Goal: Browse casually: Explore the website without a specific task or goal

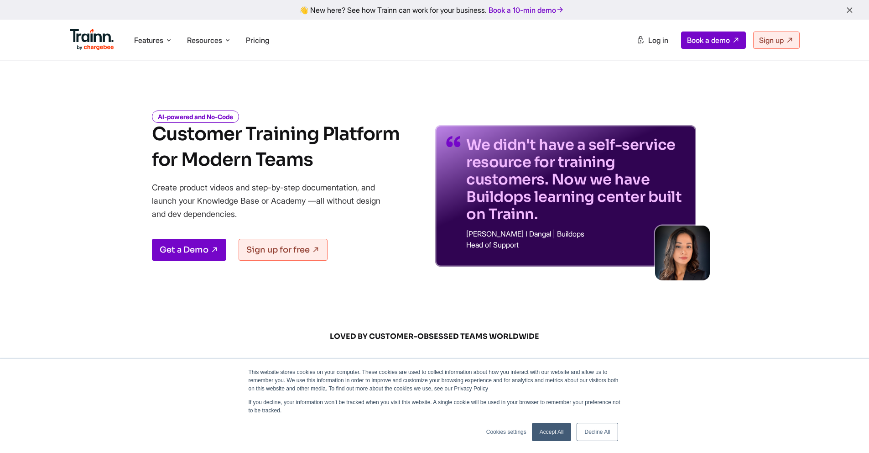
click at [541, 428] on link "Accept All" at bounding box center [552, 431] width 40 height 18
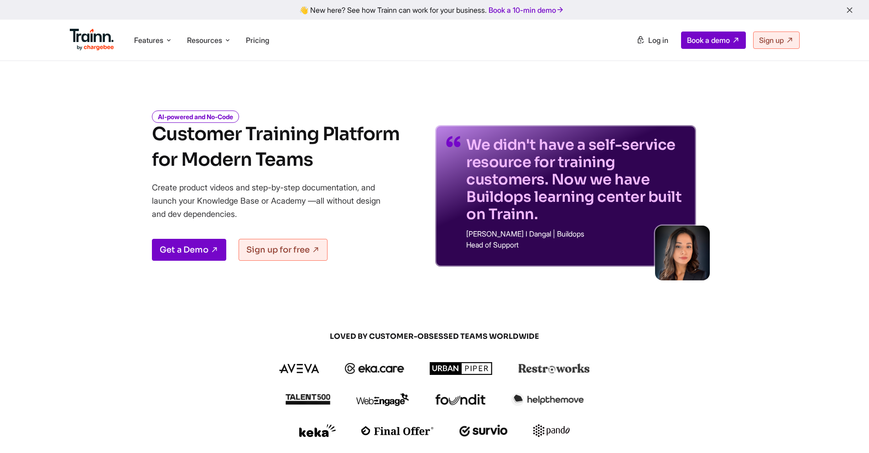
drag, startPoint x: 119, startPoint y: 130, endPoint x: 340, endPoint y: 167, distance: 224.7
click at [340, 167] on div "AI-powered and No-Code Customer Training Platform for Modern Teams Create produ…" at bounding box center [434, 182] width 657 height 169
click at [340, 167] on h1 "Customer Training Platform for Modern Teams" at bounding box center [276, 146] width 248 height 51
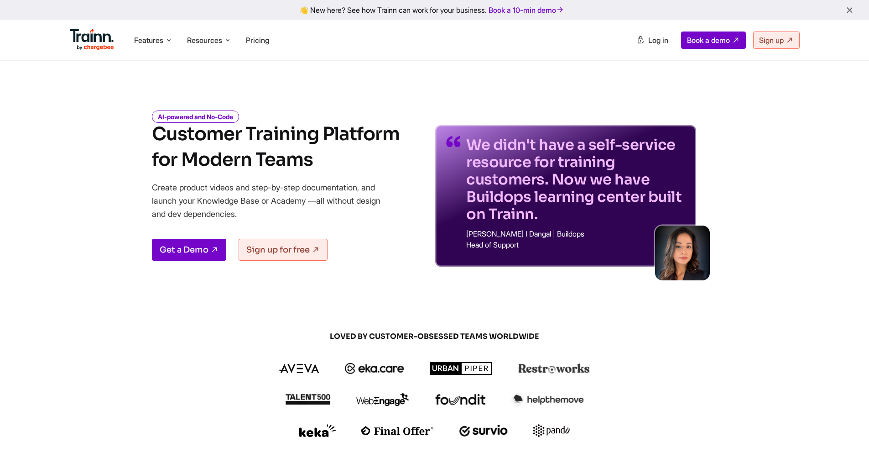
drag, startPoint x: 325, startPoint y: 166, endPoint x: 127, endPoint y: 144, distance: 199.2
click at [127, 144] on div "AI-powered and No-Code Customer Training Platform for Modern Teams Create produ…" at bounding box center [434, 182] width 657 height 169
drag, startPoint x: 134, startPoint y: 133, endPoint x: 327, endPoint y: 162, distance: 195.2
click at [327, 162] on div "AI-powered and No-Code Customer Training Platform for Modern Teams Create produ…" at bounding box center [434, 182] width 657 height 169
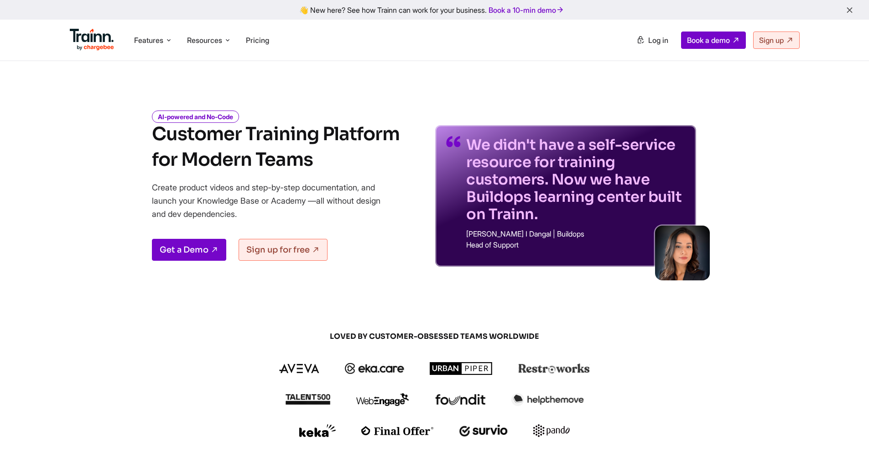
click at [327, 162] on h1 "Customer Training Platform for Modern Teams" at bounding box center [276, 146] width 248 height 51
drag, startPoint x: 317, startPoint y: 161, endPoint x: 91, endPoint y: 140, distance: 227.7
drag, startPoint x: 116, startPoint y: 136, endPoint x: 345, endPoint y: 163, distance: 230.1
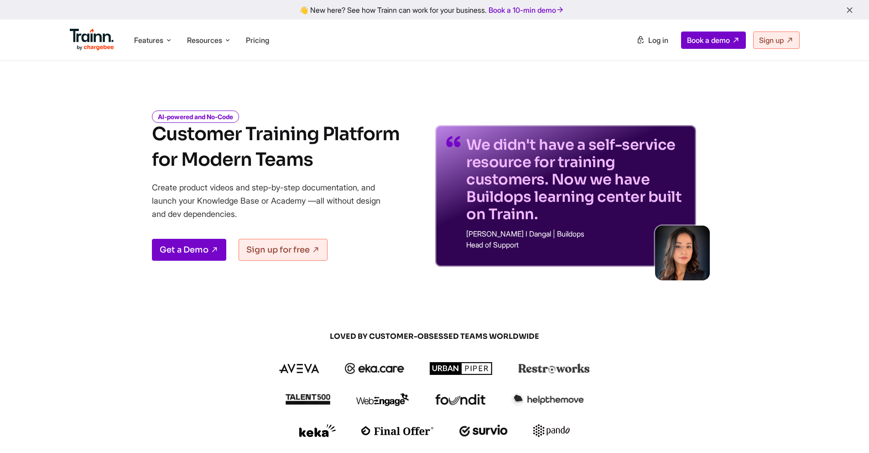
click at [345, 163] on div "AI-powered and No-Code Customer Training Platform for Modern Teams Create produ…" at bounding box center [434, 182] width 657 height 169
click at [345, 163] on h1 "Customer Training Platform for Modern Teams" at bounding box center [276, 146] width 248 height 51
drag, startPoint x: 342, startPoint y: 162, endPoint x: 83, endPoint y: 146, distance: 258.7
click at [125, 154] on div "AI-powered and No-Code Customer Training Platform for Modern Teams Create produ…" at bounding box center [434, 182] width 657 height 169
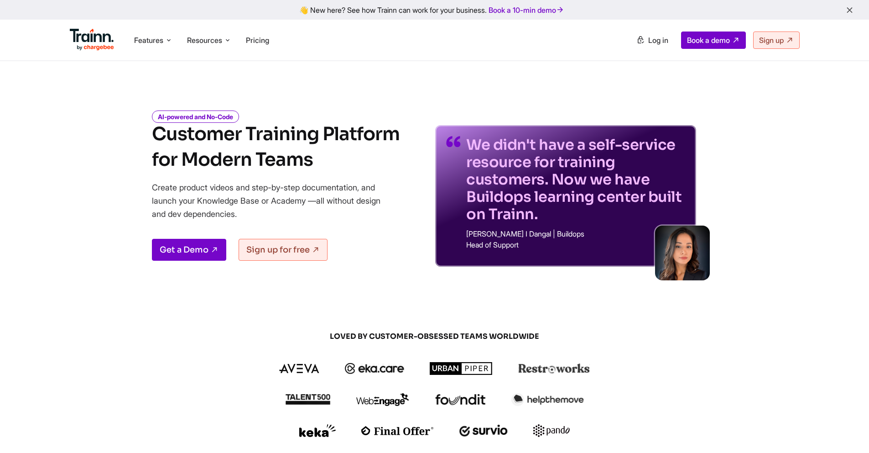
drag, startPoint x: 147, startPoint y: 129, endPoint x: 329, endPoint y: 162, distance: 184.6
click at [329, 162] on div "AI-powered and No-Code Customer Training Platform for Modern Teams Create produ…" at bounding box center [434, 182] width 657 height 169
click at [329, 162] on h1 "Customer Training Platform for Modern Teams" at bounding box center [276, 146] width 248 height 51
drag, startPoint x: 310, startPoint y: 159, endPoint x: 129, endPoint y: 140, distance: 182.1
click at [129, 140] on div "AI-powered and No-Code Customer Training Platform for Modern Teams Create produ…" at bounding box center [434, 182] width 657 height 169
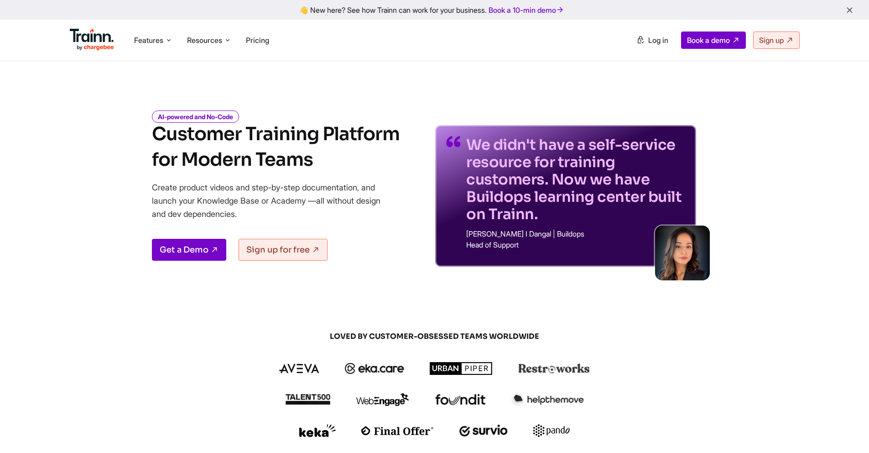
click at [129, 140] on div "AI-powered and No-Code Customer Training Platform for Modern Teams Create produ…" at bounding box center [434, 182] width 657 height 169
drag, startPoint x: 133, startPoint y: 136, endPoint x: 401, endPoint y: 165, distance: 270.2
click at [401, 165] on div "AI-powered and No-Code Customer Training Platform for Modern Teams Create produ…" at bounding box center [434, 182] width 657 height 169
click at [385, 163] on h1 "Customer Training Platform for Modern Teams" at bounding box center [276, 146] width 248 height 51
drag, startPoint x: 337, startPoint y: 161, endPoint x: 102, endPoint y: 144, distance: 236.1
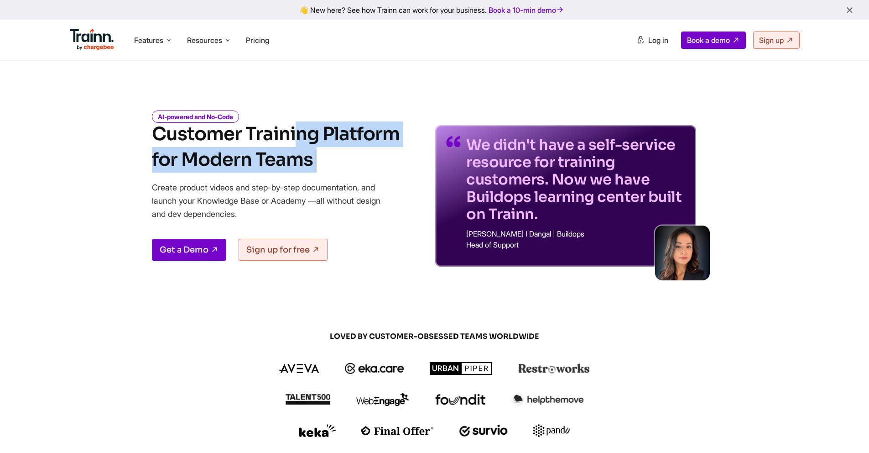
drag, startPoint x: 117, startPoint y: 140, endPoint x: 375, endPoint y: 176, distance: 261.1
click at [375, 176] on div "AI-powered and No-Code Customer Training Platform for Modern Teams Create produ…" at bounding box center [434, 182] width 657 height 169
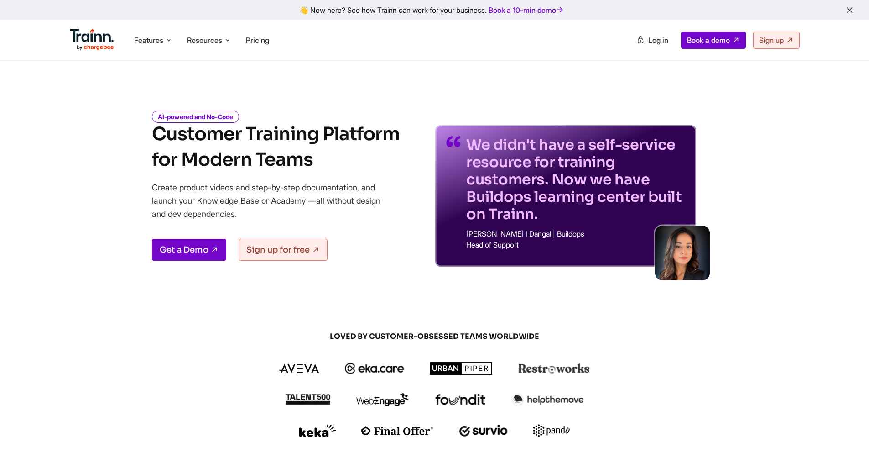
click at [374, 174] on div "AI-powered and No-Code Customer Training Platform for Modern Teams Create produ…" at bounding box center [276, 189] width 248 height 154
drag, startPoint x: 335, startPoint y: 168, endPoint x: 146, endPoint y: 138, distance: 190.8
click at [146, 138] on div "AI-powered and No-Code Customer Training Platform for Modern Teams Create produ…" at bounding box center [434, 182] width 657 height 169
drag, startPoint x: 150, startPoint y: 132, endPoint x: 335, endPoint y: 158, distance: 186.5
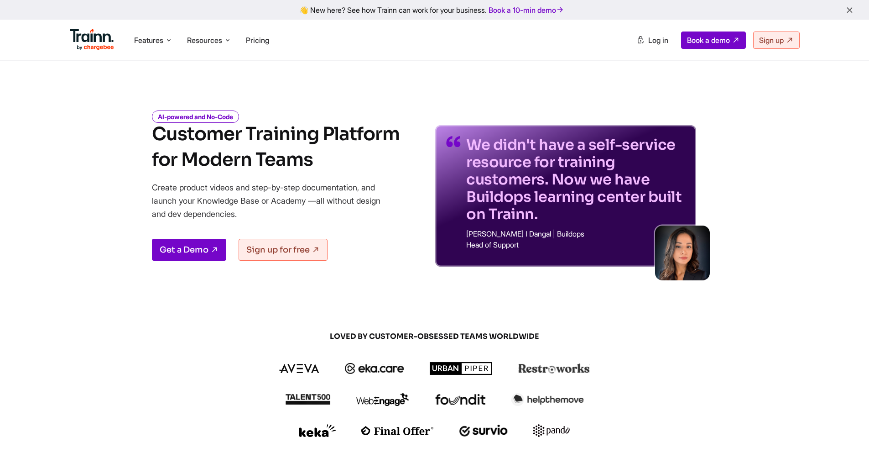
click at [335, 158] on div "AI-powered and No-Code Customer Training Platform for Modern Teams Create produ…" at bounding box center [434, 182] width 657 height 169
click at [335, 158] on h1 "Customer Training Platform for Modern Teams" at bounding box center [276, 146] width 248 height 51
drag, startPoint x: 309, startPoint y: 159, endPoint x: 156, endPoint y: 142, distance: 154.6
click at [156, 142] on h1 "Customer Training Platform for Modern Teams" at bounding box center [276, 146] width 248 height 51
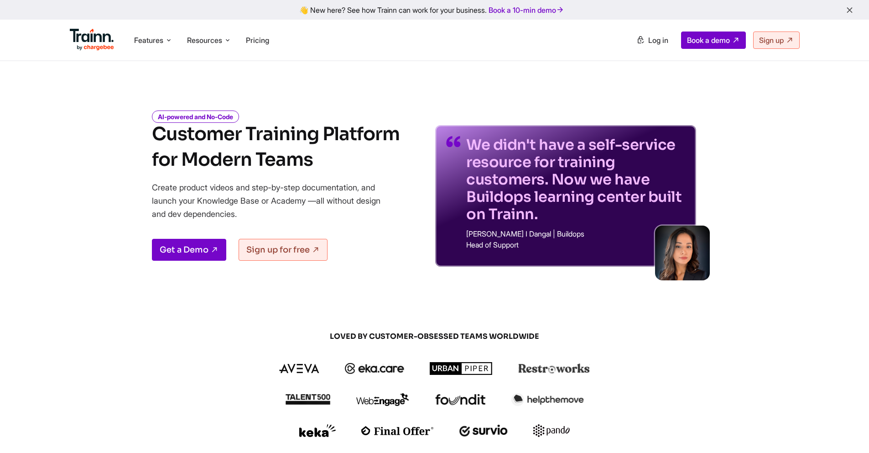
drag, startPoint x: 153, startPoint y: 135, endPoint x: 356, endPoint y: 162, distance: 204.8
click at [356, 162] on h1 "Customer Training Platform for Modern Teams" at bounding box center [276, 146] width 248 height 51
drag, startPoint x: 331, startPoint y: 161, endPoint x: 139, endPoint y: 136, distance: 193.6
click at [139, 136] on div "AI-powered and No-Code Customer Training Platform for Modern Teams Create produ…" at bounding box center [434, 182] width 657 height 169
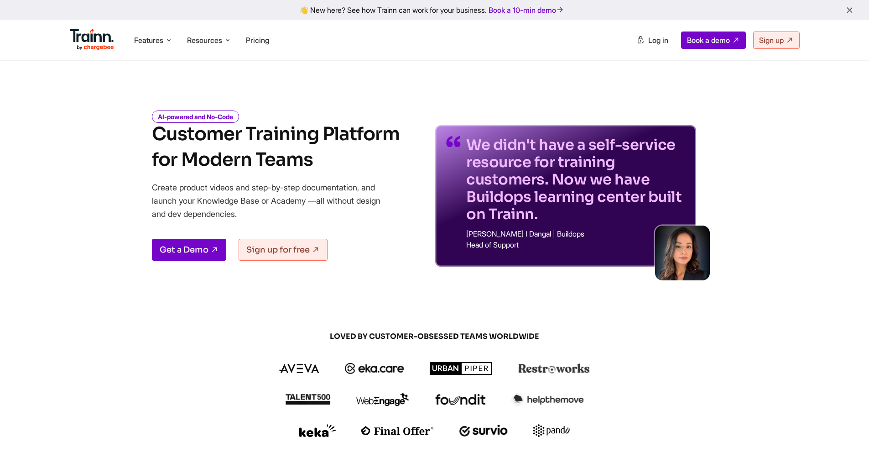
click at [139, 136] on div "AI-powered and No-Code Customer Training Platform for Modern Teams Create produ…" at bounding box center [434, 182] width 657 height 169
drag, startPoint x: 141, startPoint y: 135, endPoint x: 371, endPoint y: 169, distance: 232.1
click at [371, 170] on div "AI-powered and No-Code Customer Training Platform for Modern Teams Create produ…" at bounding box center [434, 182] width 657 height 169
click at [370, 169] on h1 "Customer Training Platform for Modern Teams" at bounding box center [276, 146] width 248 height 51
drag, startPoint x: 318, startPoint y: 159, endPoint x: 153, endPoint y: 137, distance: 166.5
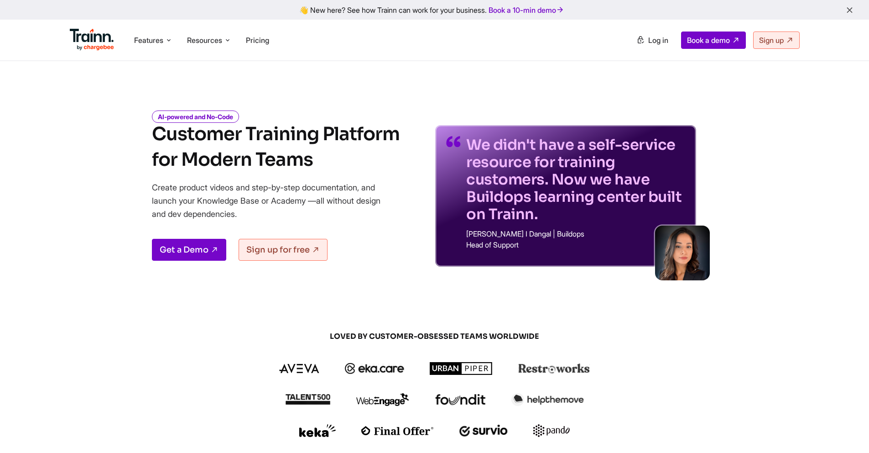
click at [153, 137] on h1 "Customer Training Platform for Modern Teams" at bounding box center [276, 146] width 248 height 51
drag, startPoint x: 152, startPoint y: 135, endPoint x: 347, endPoint y: 166, distance: 197.3
click at [347, 166] on h1 "Customer Training Platform for Modern Teams" at bounding box center [276, 146] width 248 height 51
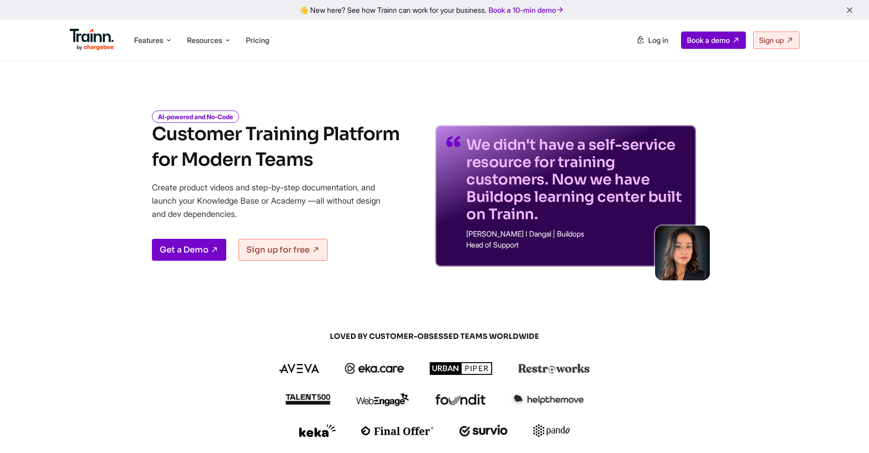
drag, startPoint x: 336, startPoint y: 161, endPoint x: 157, endPoint y: 141, distance: 179.4
click at [157, 141] on h1 "Customer Training Platform for Modern Teams" at bounding box center [276, 146] width 248 height 51
click at [153, 136] on h1 "Customer Training Platform for Modern Teams" at bounding box center [276, 146] width 248 height 51
drag, startPoint x: 151, startPoint y: 134, endPoint x: 365, endPoint y: 170, distance: 216.6
click at [365, 170] on h1 "Customer Training Platform for Modern Teams" at bounding box center [276, 146] width 248 height 51
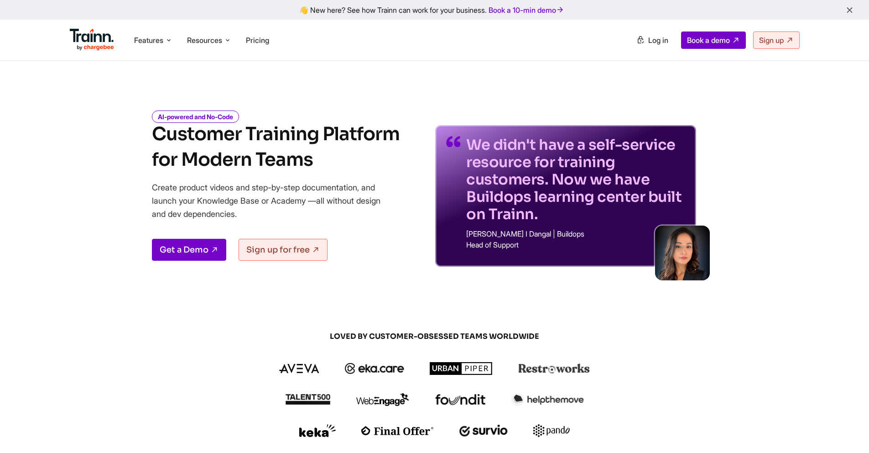
click at [365, 170] on h1 "Customer Training Platform for Modern Teams" at bounding box center [276, 146] width 248 height 51
drag, startPoint x: 352, startPoint y: 165, endPoint x: 154, endPoint y: 135, distance: 200.3
click at [154, 135] on h1 "Customer Training Platform for Modern Teams" at bounding box center [276, 146] width 248 height 51
click at [153, 134] on h1 "Customer Training Platform for Modern Teams" at bounding box center [276, 146] width 248 height 51
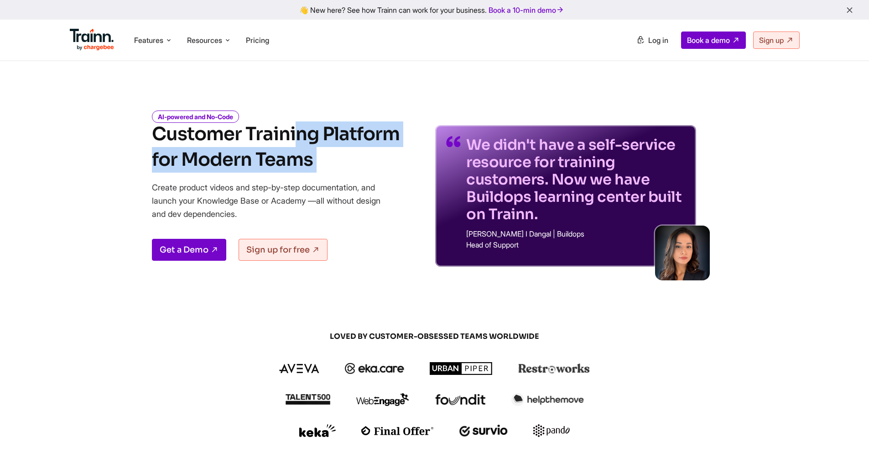
drag, startPoint x: 153, startPoint y: 134, endPoint x: 352, endPoint y: 158, distance: 200.0
click at [352, 158] on h1 "Customer Training Platform for Modern Teams" at bounding box center [276, 146] width 248 height 51
drag, startPoint x: 315, startPoint y: 159, endPoint x: 126, endPoint y: 135, distance: 190.8
click at [126, 135] on div "AI-powered and No-Code Customer Training Platform for Modern Teams Create produ…" at bounding box center [434, 182] width 657 height 169
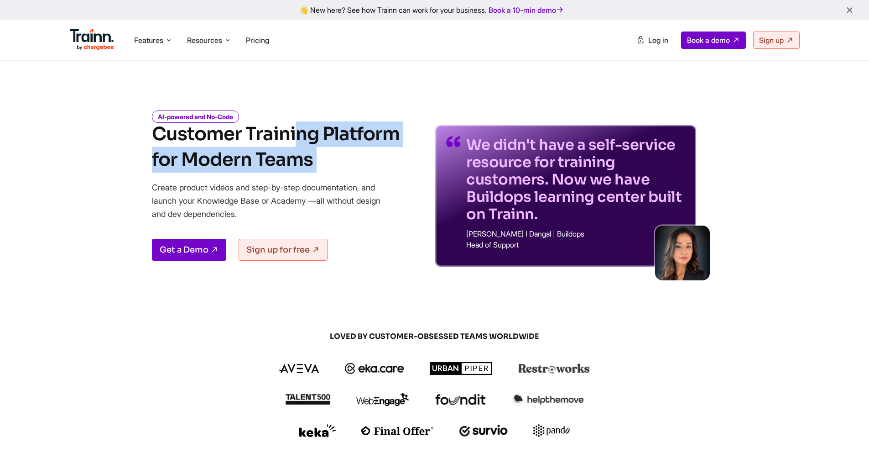
click at [126, 135] on div "AI-powered and No-Code Customer Training Platform for Modern Teams Create produ…" at bounding box center [434, 182] width 657 height 169
drag, startPoint x: 135, startPoint y: 130, endPoint x: 324, endPoint y: 172, distance: 193.7
click at [324, 172] on div "AI-powered and No-Code Customer Training Platform for Modern Teams Create produ…" at bounding box center [434, 182] width 657 height 169
click at [324, 172] on h1 "Customer Training Platform for Modern Teams" at bounding box center [276, 146] width 248 height 51
drag, startPoint x: 326, startPoint y: 164, endPoint x: 150, endPoint y: 135, distance: 178.0
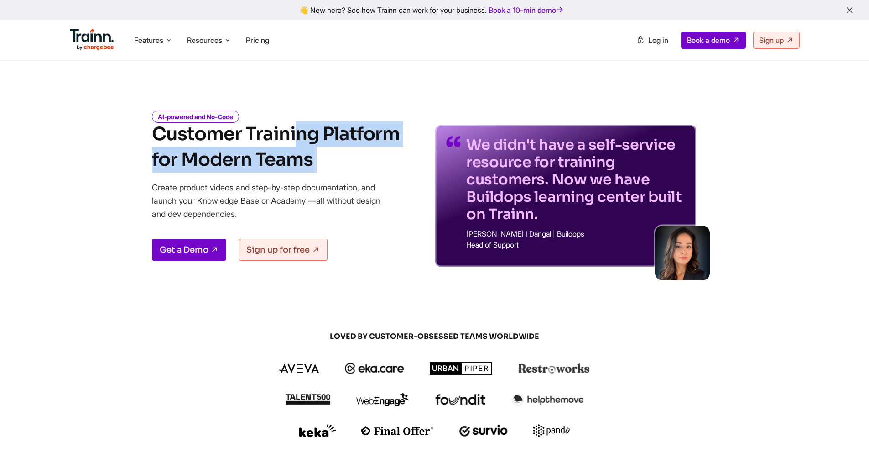
click at [150, 135] on div "AI-powered and No-Code Customer Training Platform for Modern Teams Create produ…" at bounding box center [434, 182] width 657 height 169
drag, startPoint x: 150, startPoint y: 135, endPoint x: 320, endPoint y: 156, distance: 171.4
click at [320, 156] on div "AI-powered and No-Code Customer Training Platform for Modern Teams Create produ…" at bounding box center [434, 182] width 657 height 169
click at [322, 160] on h1 "Customer Training Platform for Modern Teams" at bounding box center [276, 146] width 248 height 51
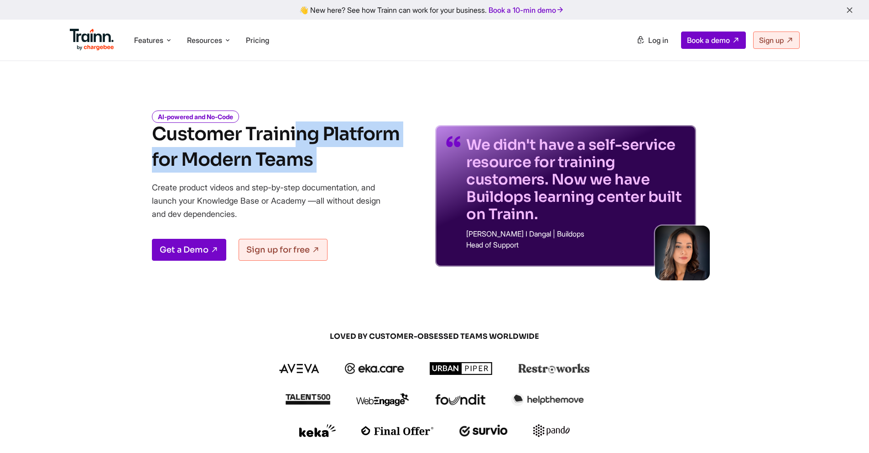
drag, startPoint x: 321, startPoint y: 161, endPoint x: 136, endPoint y: 135, distance: 186.6
click at [136, 135] on div "AI-powered and No-Code Customer Training Platform for Modern Teams Create produ…" at bounding box center [434, 182] width 657 height 169
drag, startPoint x: 141, startPoint y: 130, endPoint x: 348, endPoint y: 161, distance: 208.9
click at [348, 161] on div "AI-powered and No-Code Customer Training Platform for Modern Teams Create produ…" at bounding box center [434, 182] width 657 height 169
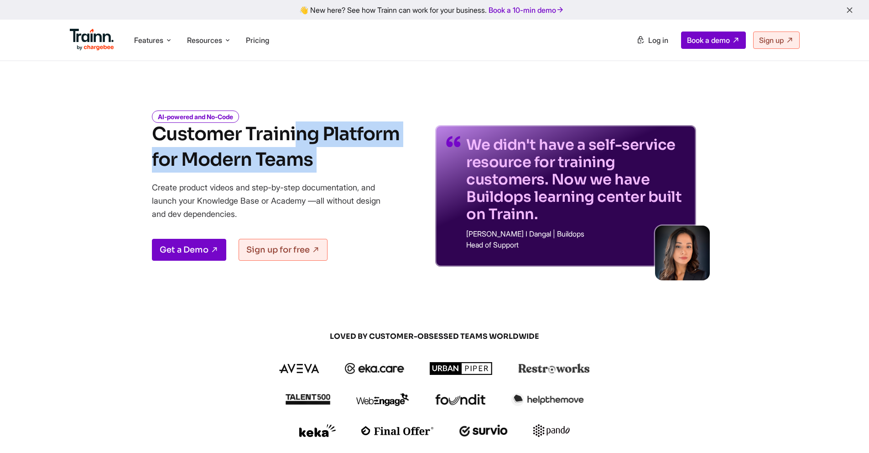
click at [348, 161] on h1 "Customer Training Platform for Modern Teams" at bounding box center [276, 146] width 248 height 51
drag, startPoint x: 338, startPoint y: 160, endPoint x: 154, endPoint y: 135, distance: 185.0
click at [154, 135] on h1 "Customer Training Platform for Modern Teams" at bounding box center [276, 146] width 248 height 51
drag, startPoint x: 154, startPoint y: 135, endPoint x: 352, endPoint y: 159, distance: 200.0
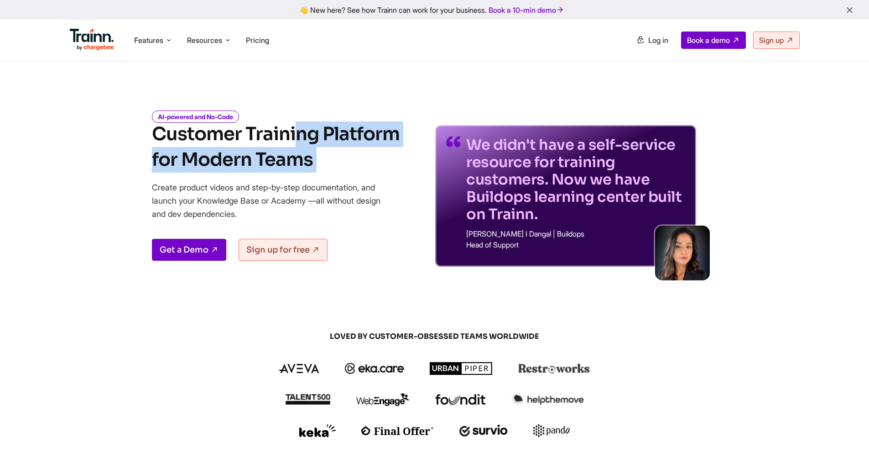
click at [352, 159] on h1 "Customer Training Platform for Modern Teams" at bounding box center [276, 146] width 248 height 51
click at [353, 159] on h1 "Customer Training Platform for Modern Teams" at bounding box center [276, 146] width 248 height 51
drag, startPoint x: 344, startPoint y: 161, endPoint x: 158, endPoint y: 141, distance: 187.6
click at [158, 141] on h1 "Customer Training Platform for Modern Teams" at bounding box center [276, 146] width 248 height 51
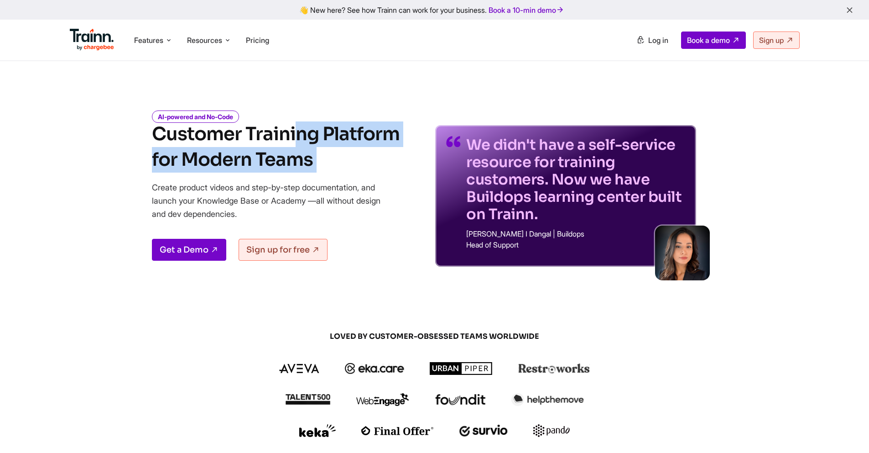
drag, startPoint x: 153, startPoint y: 135, endPoint x: 369, endPoint y: 157, distance: 217.0
click at [369, 157] on h1 "Customer Training Platform for Modern Teams" at bounding box center [276, 146] width 248 height 51
drag, startPoint x: 338, startPoint y: 159, endPoint x: 156, endPoint y: 143, distance: 183.2
click at [156, 143] on h1 "Customer Training Platform for Modern Teams" at bounding box center [276, 146] width 248 height 51
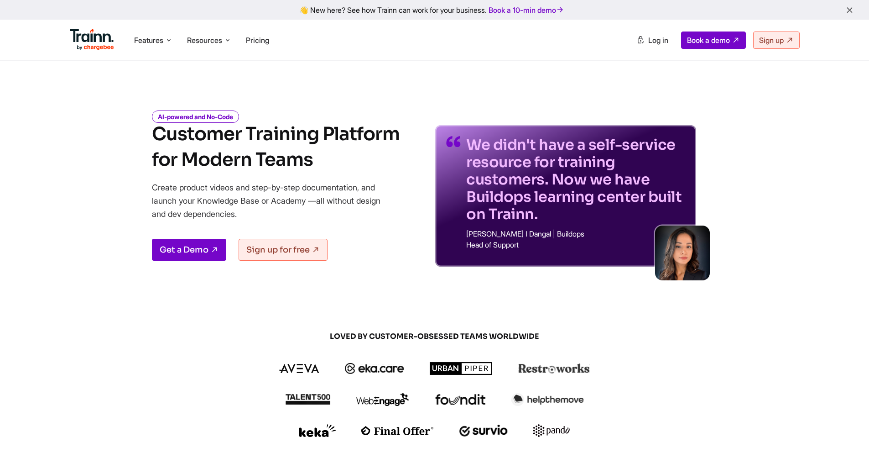
click at [156, 143] on h1 "Customer Training Platform for Modern Teams" at bounding box center [276, 146] width 248 height 51
drag, startPoint x: 149, startPoint y: 132, endPoint x: 348, endPoint y: 156, distance: 200.3
click at [348, 156] on div "AI-powered and No-Code Customer Training Platform for Modern Teams Create produ…" at bounding box center [434, 182] width 657 height 169
click at [348, 156] on h1 "Customer Training Platform for Modern Teams" at bounding box center [276, 146] width 248 height 51
drag, startPoint x: 346, startPoint y: 158, endPoint x: 149, endPoint y: 135, distance: 198.3
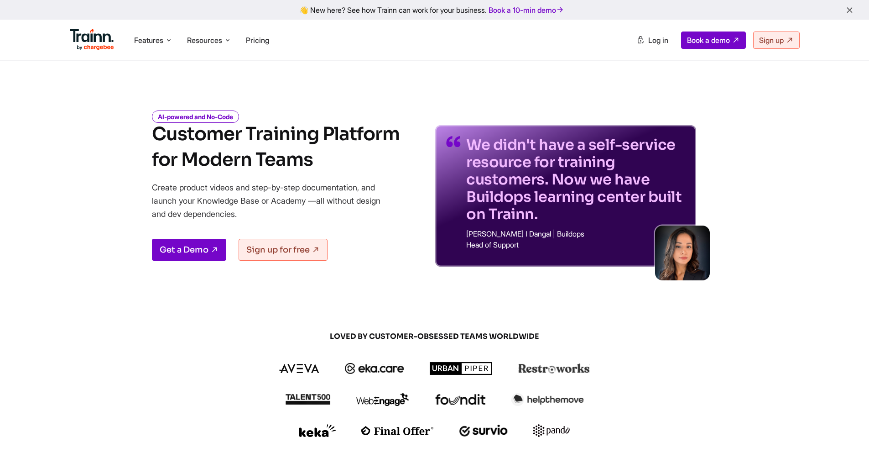
click at [149, 135] on div "AI-powered and No-Code Customer Training Platform for Modern Teams Create produ…" at bounding box center [434, 182] width 657 height 169
drag, startPoint x: 149, startPoint y: 130, endPoint x: 310, endPoint y: 158, distance: 162.9
click at [310, 158] on div "AI-powered and No-Code Customer Training Platform for Modern Teams Create produ…" at bounding box center [434, 182] width 657 height 169
click at [310, 158] on h1 "Customer Training Platform for Modern Teams" at bounding box center [276, 146] width 248 height 51
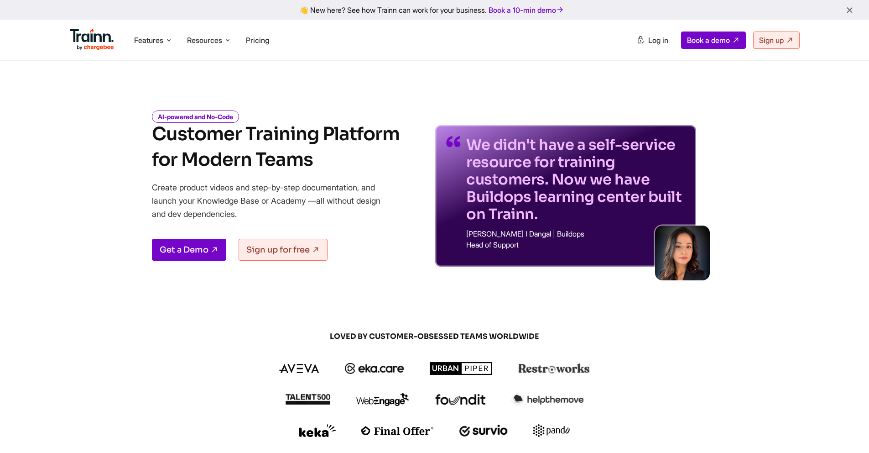
drag, startPoint x: 327, startPoint y: 159, endPoint x: 145, endPoint y: 131, distance: 184.1
click at [145, 131] on div "AI-powered and No-Code Customer Training Platform for Modern Teams Create produ…" at bounding box center [434, 182] width 657 height 169
drag, startPoint x: 144, startPoint y: 130, endPoint x: 349, endPoint y: 168, distance: 208.7
click at [349, 168] on div "AI-powered and No-Code Customer Training Platform for Modern Teams Create produ…" at bounding box center [434, 182] width 657 height 169
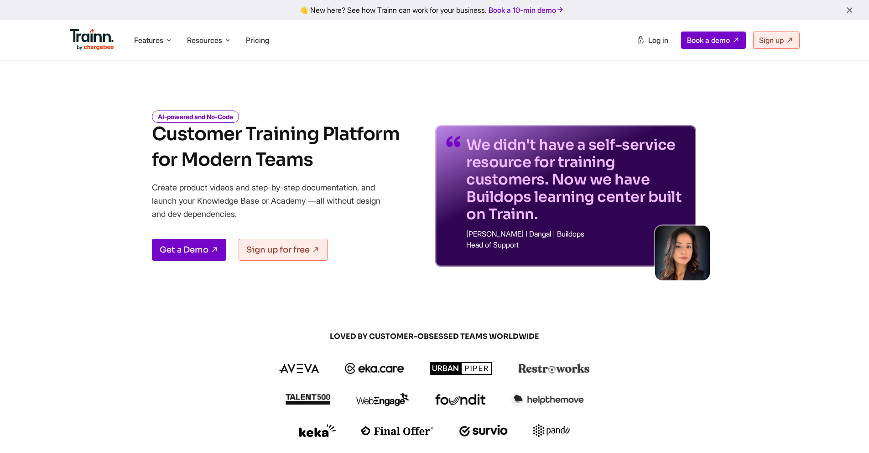
click at [349, 168] on h1 "Customer Training Platform for Modern Teams" at bounding box center [276, 146] width 248 height 51
drag, startPoint x: 347, startPoint y: 165, endPoint x: 150, endPoint y: 141, distance: 198.5
click at [150, 141] on div "AI-powered and No-Code Customer Training Platform for Modern Teams Create produ…" at bounding box center [434, 182] width 657 height 169
drag, startPoint x: 143, startPoint y: 134, endPoint x: 318, endPoint y: 159, distance: 176.9
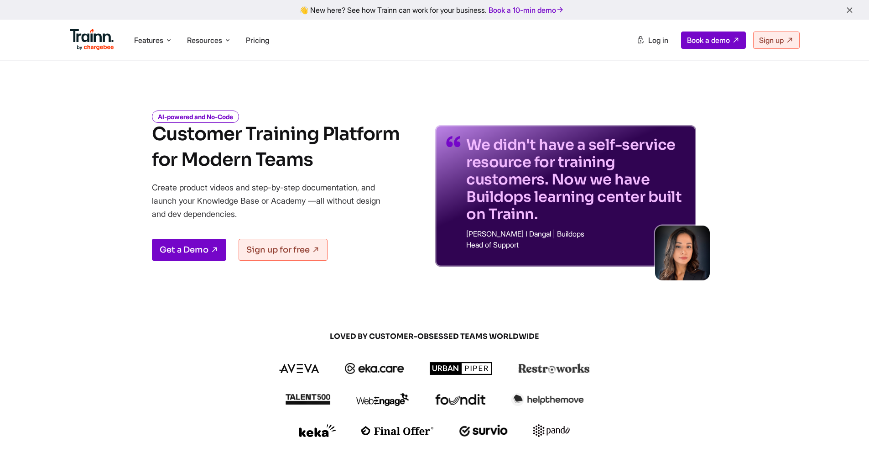
click at [318, 159] on div "AI-powered and No-Code Customer Training Platform for Modern Teams Create produ…" at bounding box center [434, 182] width 657 height 169
click at [323, 159] on h1 "Customer Training Platform for Modern Teams" at bounding box center [276, 146] width 248 height 51
drag, startPoint x: 331, startPoint y: 161, endPoint x: 153, endPoint y: 135, distance: 180.1
click at [153, 135] on h1 "Customer Training Platform for Modern Teams" at bounding box center [276, 146] width 248 height 51
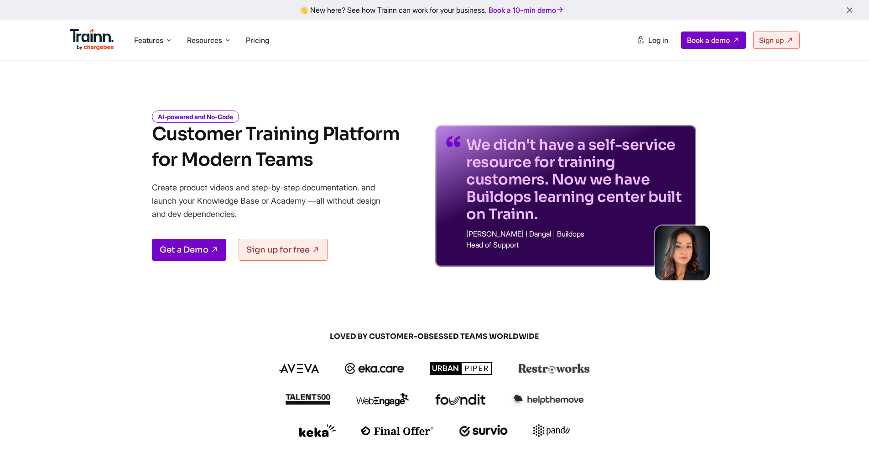
drag
click at [329, 156] on h1 "Customer Training Platform for Modern Teams" at bounding box center [276, 146] width 248 height 51
click at [135, 131] on div "AI-powered and No-Code Customer Training Platform for Modern Teams Create produ…" at bounding box center [434, 182] width 657 height 169
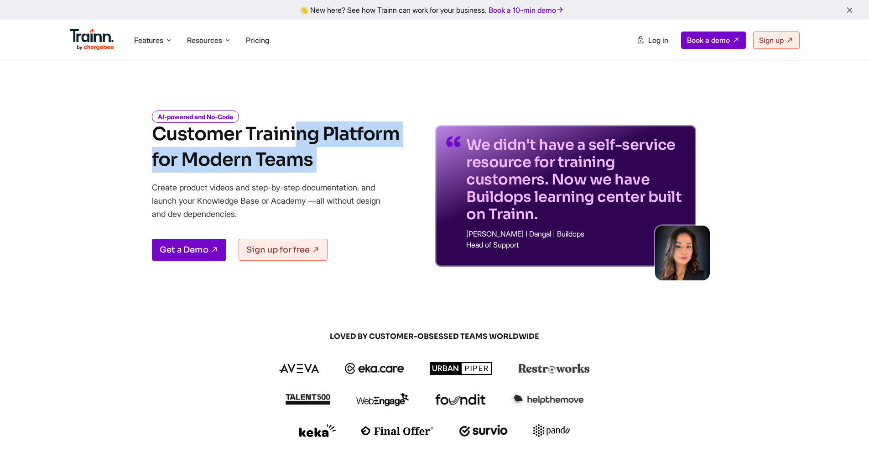
click at [317, 159] on div "AI-powered and No-Code Customer Training Platform for Modern Teams Create produ…" at bounding box center [434, 182] width 657 height 169
click at [323, 159] on h1 "Customer Training Platform for Modern Teams" at bounding box center [276, 146] width 248 height 51
click at [343, 165] on div "AI-powered and No-Code Customer Training Platform for Modern Teams Create produ…" at bounding box center [434, 182] width 657 height 169
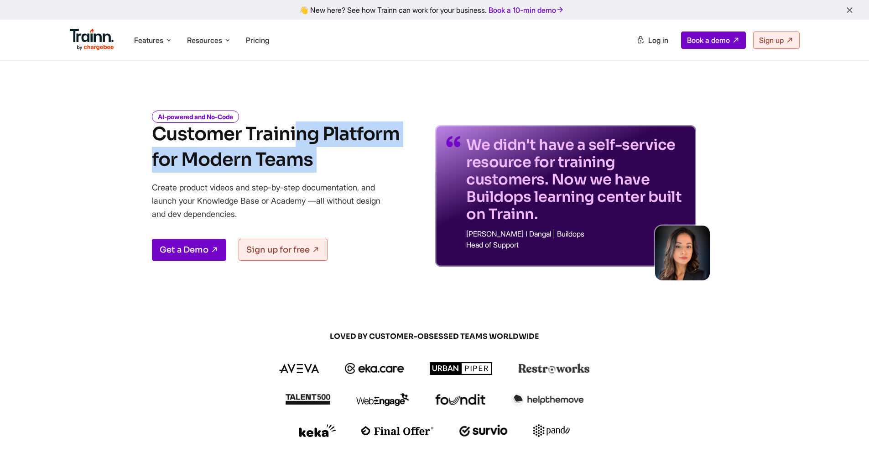
click at [341, 165] on h1 "Customer Training Platform for Modern Teams" at bounding box center [276, 146] width 248 height 51
click at [146, 134] on div "AI-powered and No-Code Customer Training Platform for Modern Teams Create produ…" at bounding box center [434, 182] width 657 height 169
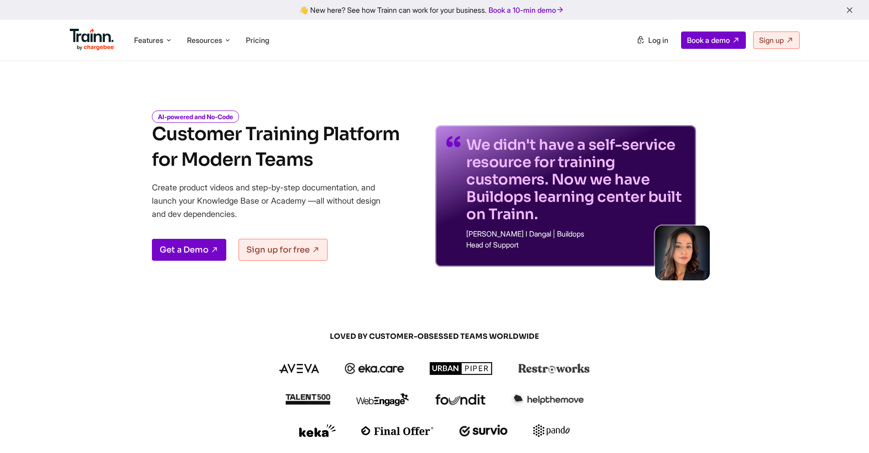
click at [147, 134] on div "AI-powered and No-Code Customer Training Platform for Modern Teams Create produ…" at bounding box center [434, 182] width 657 height 169
click at [346, 161] on div "AI-powered and No-Code Customer Training Platform for Modern Teams Create produ…" at bounding box center [434, 182] width 657 height 169
click at [346, 161] on h1 "Customer Training Platform for Modern Teams" at bounding box center [276, 146] width 248 height 51
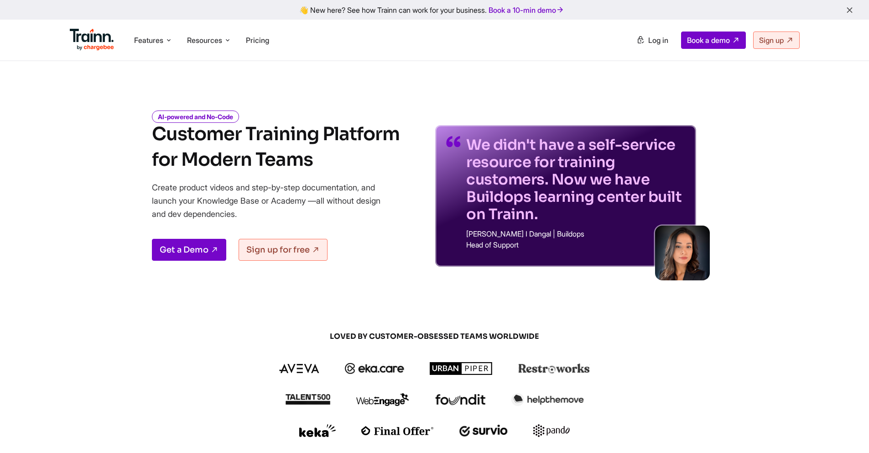
click at [310, 156] on div "AI-powered and No-Code Customer Training Platform for Modern Teams Create produ…" at bounding box center [434, 182] width 657 height 169
click at [326, 157] on h1 "Customer Training Platform for Modern Teams" at bounding box center [276, 146] width 248 height 51
click at [109, 132] on div "AI-powered and No-Code Customer Training Platform for Modern Teams Create produ…" at bounding box center [434, 182] width 657 height 169
click at [384, 172] on div "AI-powered and No-Code Customer Training Platform for Modern Teams Create produ…" at bounding box center [434, 182] width 657 height 169
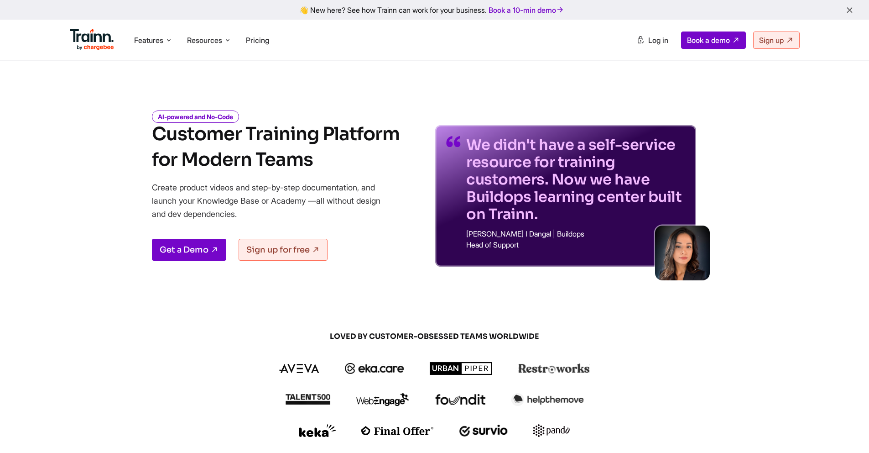
click at [352, 167] on h1 "Customer Training Platform for Modern Teams" at bounding box center [276, 146] width 248 height 51
click at [336, 161] on h1 "Customer Training Platform for Modern Teams" at bounding box center [276, 146] width 248 height 51
click at [145, 145] on div "AI-powered and No-Code Customer Training Platform for Modern Teams Create produ…" at bounding box center [434, 182] width 657 height 169
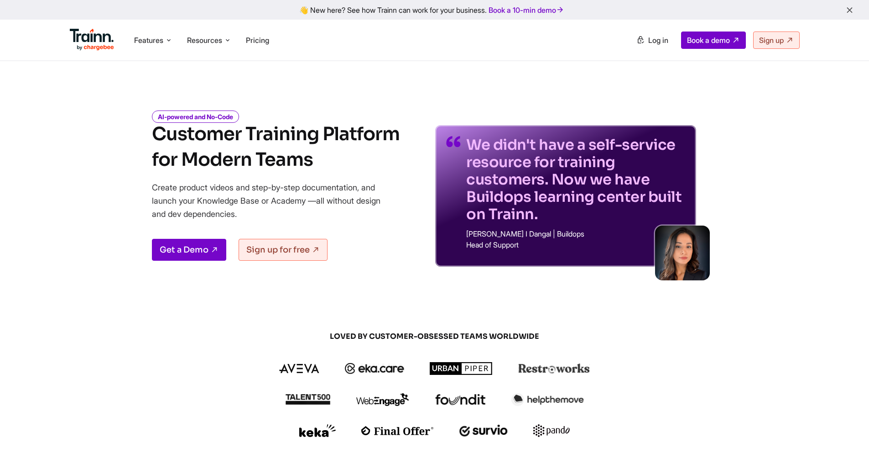
click at [323, 157] on div "AI-powered and No-Code Customer Training Platform for Modern Teams Create produ…" at bounding box center [434, 182] width 657 height 169
click at [324, 158] on h1 "Customer Training Platform for Modern Teams" at bounding box center [276, 146] width 248 height 51
click at [154, 139] on h1 "Customer Training Platform for Modern Teams" at bounding box center [276, 146] width 248 height 51
click at [375, 159] on h1 "Customer Training Platform for Modern Teams" at bounding box center [276, 146] width 248 height 51
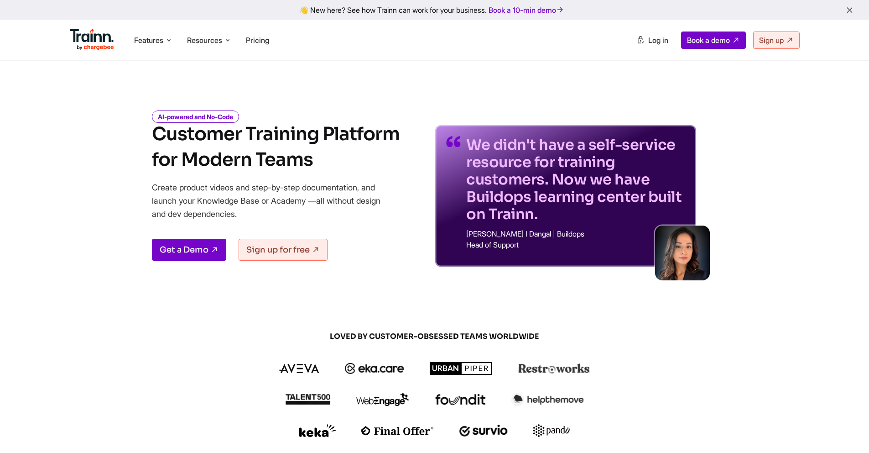
click at [351, 164] on h1 "Customer Training Platform for Modern Teams" at bounding box center [276, 146] width 248 height 51
drag, startPoint x: 342, startPoint y: 163, endPoint x: 153, endPoint y: 139, distance: 190.4
click at [153, 139] on h1 "Customer Training Platform for Modern Teams" at bounding box center [276, 146] width 248 height 51
click at [154, 140] on h1 "Customer Training Platform for Modern Teams" at bounding box center [276, 146] width 248 height 51
drag, startPoint x: 154, startPoint y: 132, endPoint x: 335, endPoint y: 153, distance: 182.3
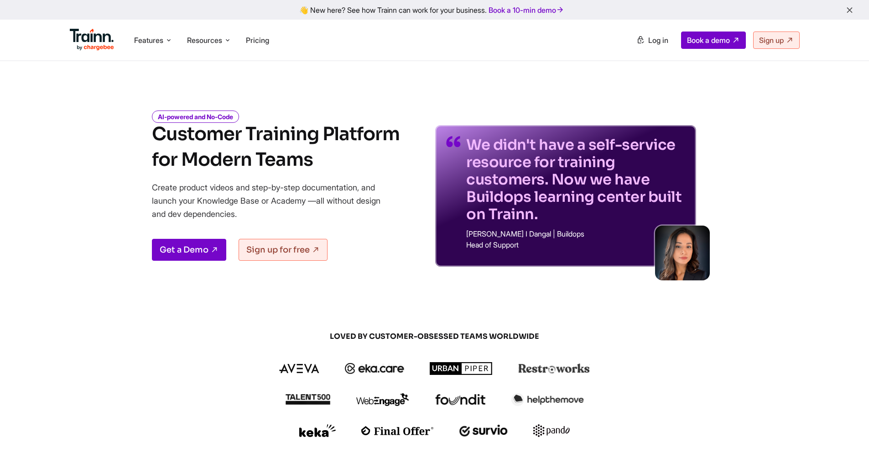
click at [335, 153] on h1 "Customer Training Platform for Modern Teams" at bounding box center [276, 146] width 248 height 51
click at [338, 156] on h1 "Customer Training Platform for Modern Teams" at bounding box center [276, 146] width 248 height 51
drag, startPoint x: 334, startPoint y: 164, endPoint x: 146, endPoint y: 134, distance: 190.3
click at [146, 134] on div "AI-powered and No-Code Customer Training Platform for Modern Teams Create produ…" at bounding box center [434, 182] width 657 height 169
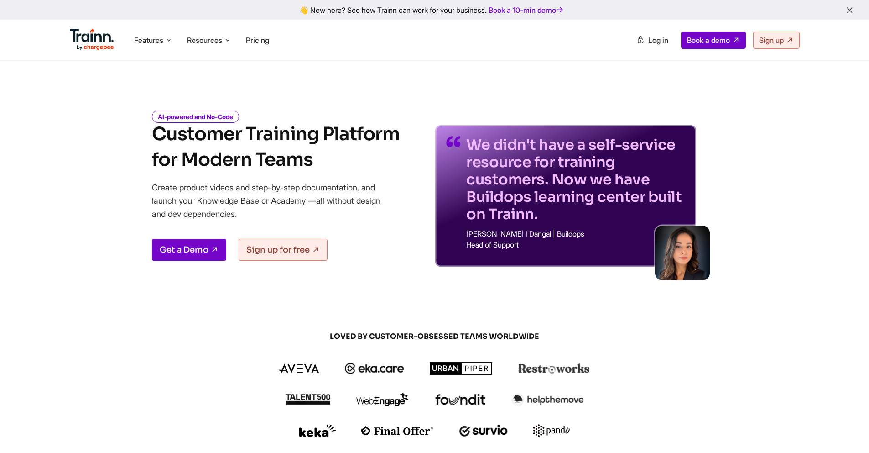
drag, startPoint x: 148, startPoint y: 132, endPoint x: 304, endPoint y: 163, distance: 159.2
click at [304, 163] on div "AI-powered and No-Code Customer Training Platform for Modern Teams Create produ…" at bounding box center [434, 182] width 657 height 169
click at [304, 163] on h1 "Customer Training Platform for Modern Teams" at bounding box center [276, 146] width 248 height 51
click at [325, 162] on h1 "Customer Training Platform for Modern Teams" at bounding box center [276, 146] width 248 height 51
drag, startPoint x: 311, startPoint y: 161, endPoint x: 146, endPoint y: 137, distance: 166.3
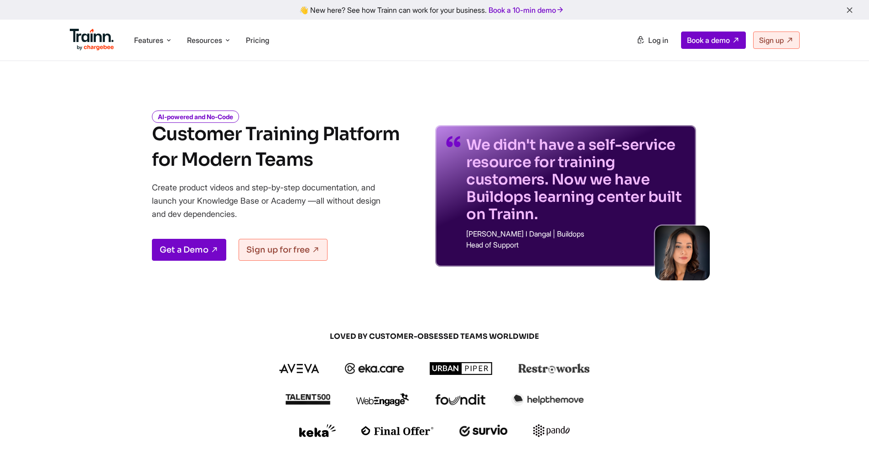
click at [146, 137] on div "AI-powered and No-Code Customer Training Platform for Modern Teams Create produ…" at bounding box center [434, 182] width 657 height 169
drag, startPoint x: 143, startPoint y: 134, endPoint x: 338, endPoint y: 165, distance: 197.2
click at [338, 165] on div "AI-powered and No-Code Customer Training Platform for Modern Teams Create produ…" at bounding box center [434, 182] width 657 height 169
click at [338, 164] on h1 "Customer Training Platform for Modern Teams" at bounding box center [276, 146] width 248 height 51
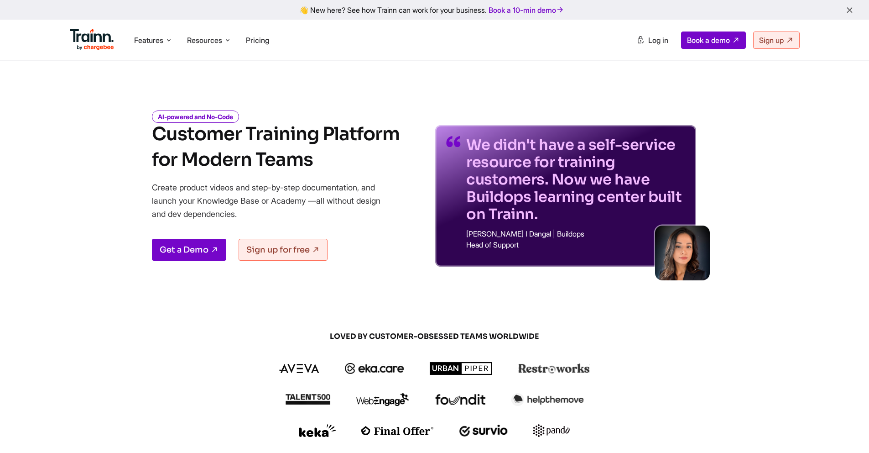
drag, startPoint x: 322, startPoint y: 158, endPoint x: 134, endPoint y: 140, distance: 189.2
click at [134, 140] on div "AI-powered and No-Code Customer Training Platform for Modern Teams Create produ…" at bounding box center [434, 182] width 657 height 169
drag, startPoint x: 136, startPoint y: 135, endPoint x: 317, endPoint y: 161, distance: 182.6
click at [317, 161] on div "AI-powered and No-Code Customer Training Platform for Modern Teams Create produ…" at bounding box center [434, 182] width 657 height 169
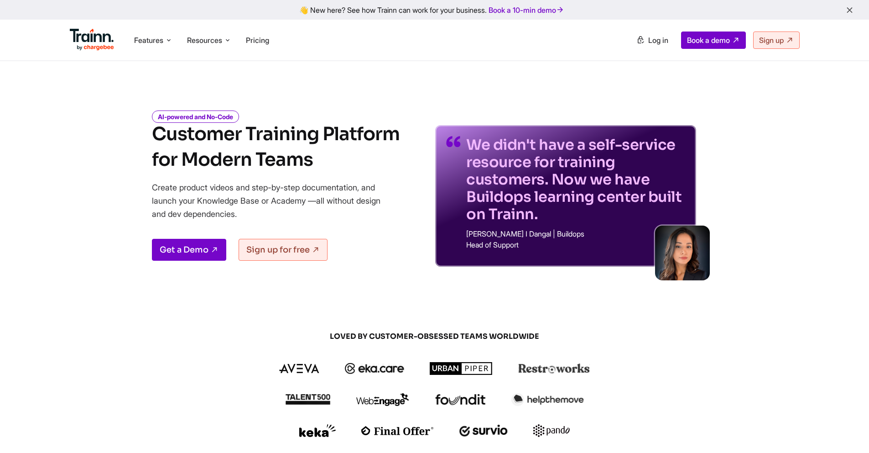
click at [319, 161] on h1 "Customer Training Platform for Modern Teams" at bounding box center [276, 146] width 248 height 51
drag, startPoint x: 328, startPoint y: 159, endPoint x: 151, endPoint y: 138, distance: 178.2
click at [152, 138] on h1 "Customer Training Platform for Modern Teams" at bounding box center [276, 146] width 248 height 51
drag, startPoint x: 150, startPoint y: 135, endPoint x: 319, endPoint y: 164, distance: 172.2
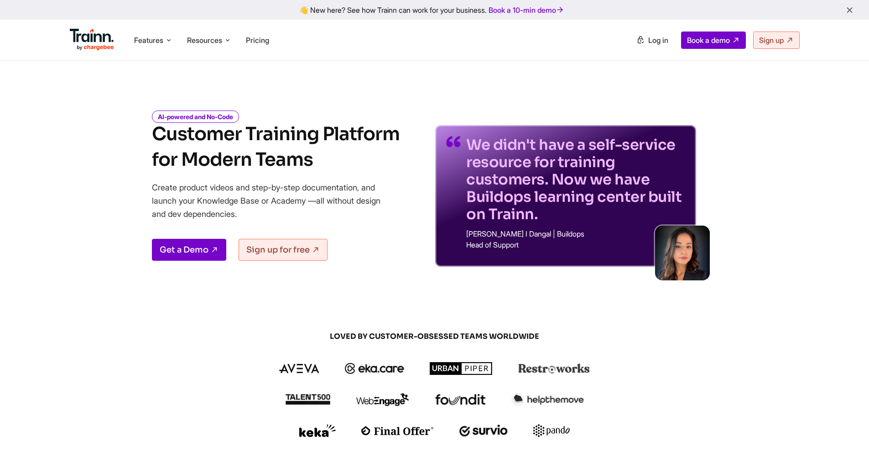
click at [319, 164] on div "AI-powered and No-Code Customer Training Platform for Modern Teams Create produ…" at bounding box center [434, 182] width 657 height 169
click at [320, 164] on h1 "Customer Training Platform for Modern Teams" at bounding box center [276, 146] width 248 height 51
drag, startPoint x: 323, startPoint y: 161, endPoint x: 135, endPoint y: 137, distance: 189.0
click at [135, 137] on div "AI-powered and No-Code Customer Training Platform for Modern Teams Create produ…" at bounding box center [434, 182] width 657 height 169
click at [134, 137] on div "AI-powered and No-Code Customer Training Platform for Modern Teams Create produ…" at bounding box center [434, 182] width 657 height 169
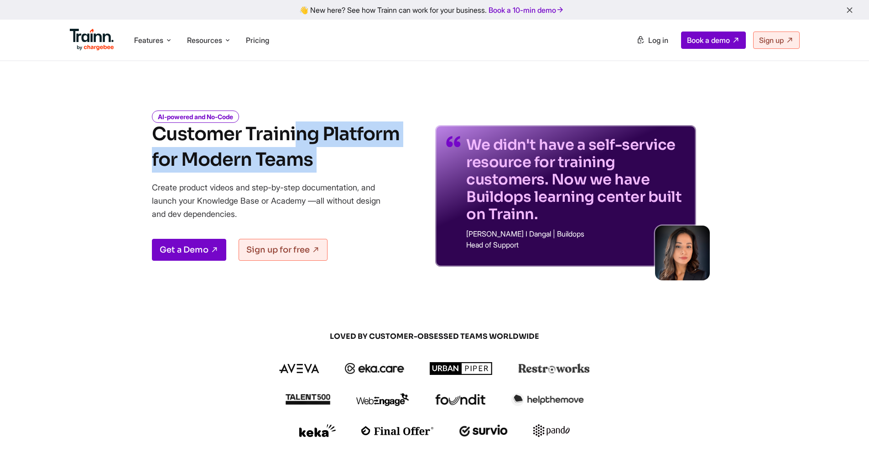
drag, startPoint x: 135, startPoint y: 137, endPoint x: 349, endPoint y: 155, distance: 215.1
click at [349, 155] on div "AI-powered and No-Code Customer Training Platform for Modern Teams Create produ…" at bounding box center [434, 182] width 657 height 169
click at [349, 160] on h1 "Customer Training Platform for Modern Teams" at bounding box center [276, 146] width 248 height 51
drag, startPoint x: 326, startPoint y: 162, endPoint x: 111, endPoint y: 135, distance: 216.5
click at [111, 135] on div "AI-powered and No-Code Customer Training Platform for Modern Teams Create produ…" at bounding box center [434, 182] width 657 height 169
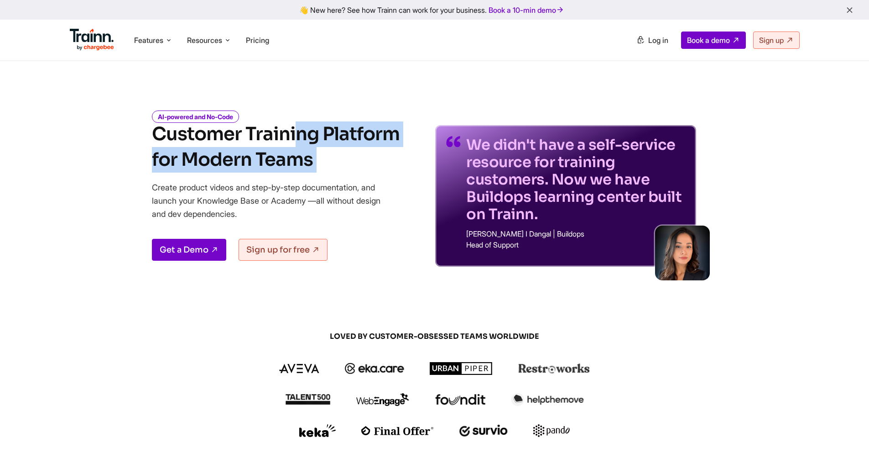
click at [111, 135] on div "AI-powered and No-Code Customer Training Platform for Modern Teams Create produ…" at bounding box center [434, 182] width 657 height 169
drag, startPoint x: 114, startPoint y: 135, endPoint x: 321, endPoint y: 157, distance: 208.3
click at [312, 157] on div "AI-powered and No-Code Customer Training Platform for Modern Teams Create produ…" at bounding box center [434, 182] width 657 height 169
click at [323, 157] on h1 "Customer Training Platform for Modern Teams" at bounding box center [276, 146] width 248 height 51
drag, startPoint x: 300, startPoint y: 159, endPoint x: 98, endPoint y: 132, distance: 203.8
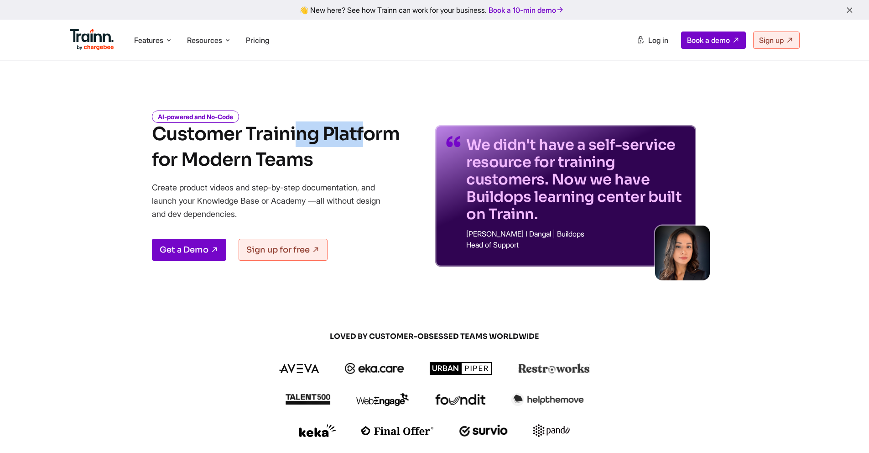
drag, startPoint x: 152, startPoint y: 135, endPoint x: 360, endPoint y: 172, distance: 210.8
click at [360, 172] on h1 "Customer Training Platform for Modern Teams" at bounding box center [276, 146] width 248 height 51
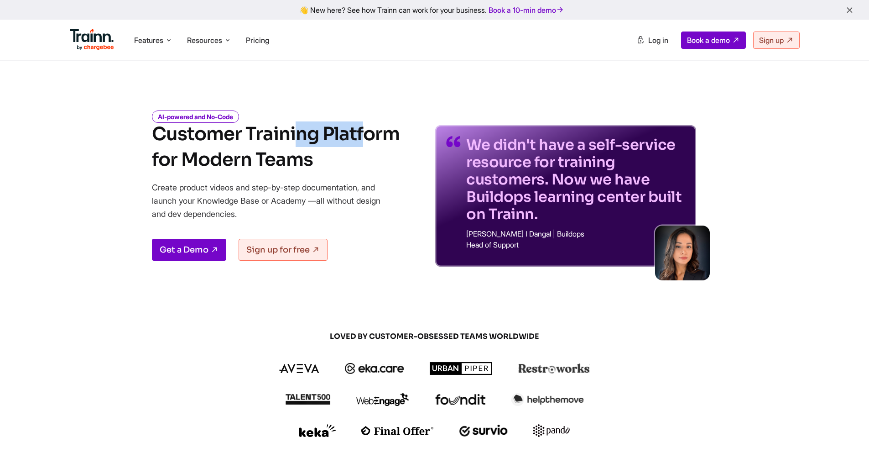
drag, startPoint x: 310, startPoint y: 158, endPoint x: 121, endPoint y: 132, distance: 191.1
click at [121, 132] on div "AI-powered and No-Code Customer Training Platform for Modern Teams Create produ…" at bounding box center [434, 182] width 657 height 169
click at [122, 132] on div "AI-powered and No-Code Customer Training Platform for Modern Teams Create produ…" at bounding box center [434, 182] width 657 height 169
drag, startPoint x: 134, startPoint y: 132, endPoint x: 355, endPoint y: 157, distance: 223.2
click at [355, 157] on div "AI-powered and No-Code Customer Training Platform for Modern Teams Create produ…" at bounding box center [434, 182] width 657 height 169
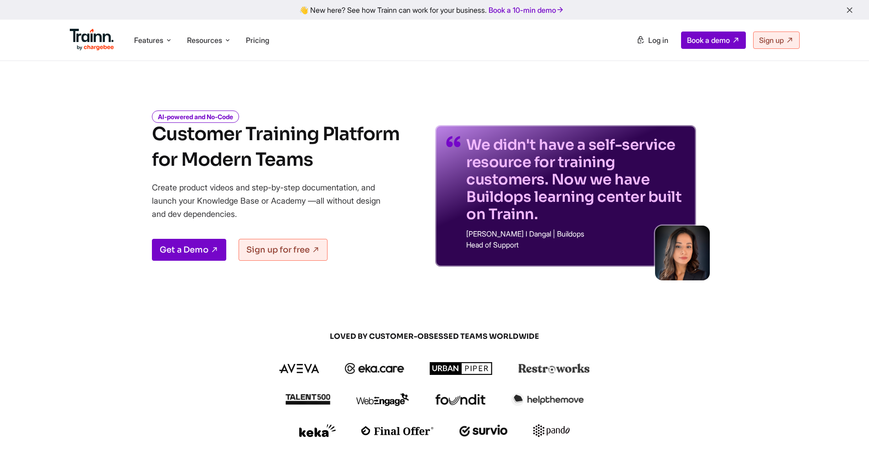
click at [354, 158] on h1 "Customer Training Platform for Modern Teams" at bounding box center [276, 146] width 248 height 51
